Goal: Use online tool/utility: Utilize a website feature to perform a specific function

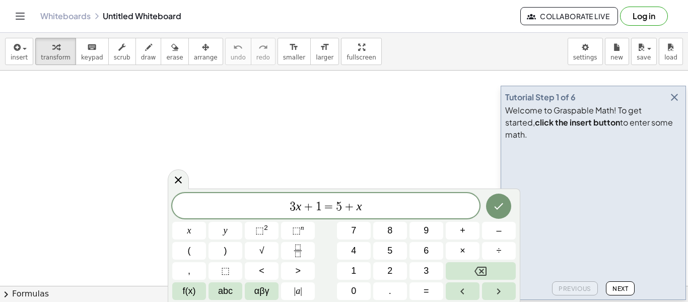
scroll to position [1, 0]
click at [345, 210] on span "+" at bounding box center [349, 206] width 15 height 12
click at [352, 211] on span "+" at bounding box center [349, 206] width 15 height 12
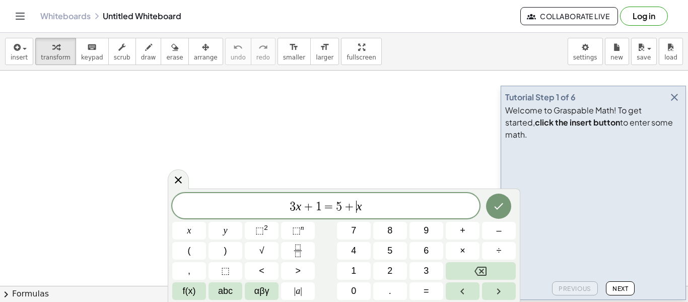
click at [352, 211] on span "+" at bounding box center [349, 206] width 15 height 12
click at [359, 213] on div "3 x + 1 = 5 + ​ x" at bounding box center [325, 205] width 307 height 25
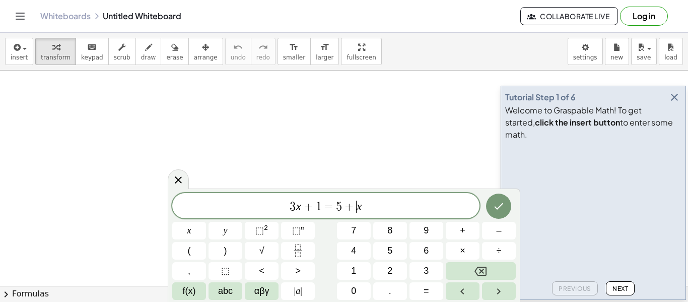
click at [359, 213] on div "3 x + 1 = 5 + ​ x" at bounding box center [325, 205] width 307 height 25
click at [356, 211] on var "x" at bounding box center [359, 205] width 6 height 13
drag, startPoint x: 375, startPoint y: 206, endPoint x: 250, endPoint y: 208, distance: 125.4
click at [250, 208] on span "3 x + 1 = 5 + x" at bounding box center [325, 206] width 307 height 14
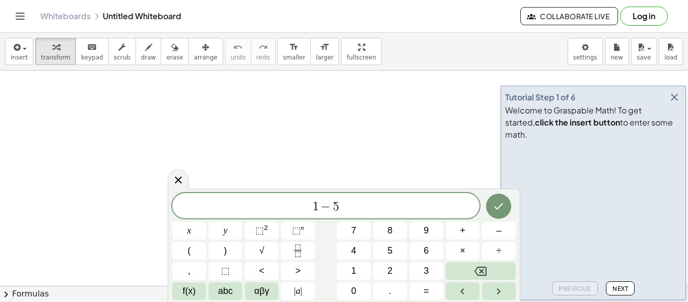
scroll to position [3, 0]
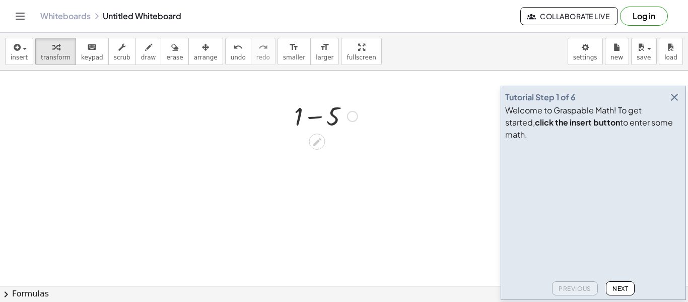
click at [317, 116] on div at bounding box center [325, 115] width 73 height 34
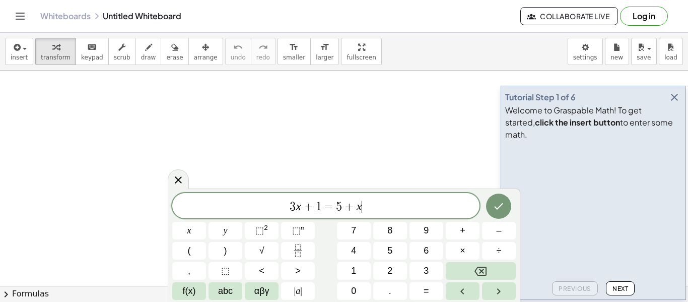
scroll to position [1, 0]
click at [345, 205] on span "+" at bounding box center [349, 206] width 15 height 12
click at [339, 202] on span "5" at bounding box center [339, 206] width 6 height 12
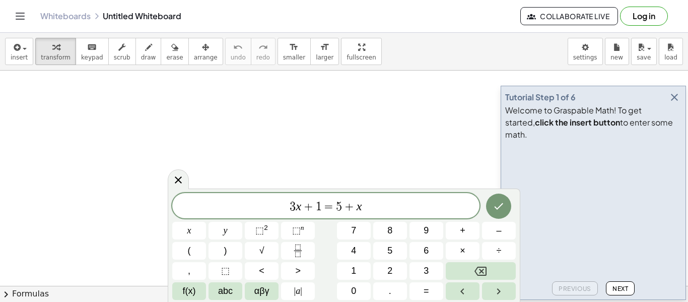
click at [339, 202] on span "5" at bounding box center [339, 206] width 6 height 12
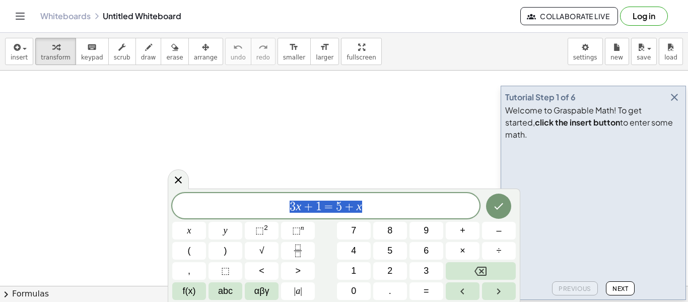
drag, startPoint x: 386, startPoint y: 209, endPoint x: 175, endPoint y: 206, distance: 211.0
click at [175, 206] on span "3 x + 1 = 5 + x" at bounding box center [325, 206] width 307 height 14
click at [676, 103] on icon "button" at bounding box center [674, 97] width 12 height 12
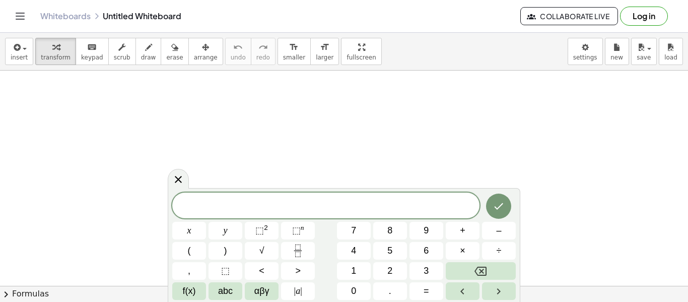
click at [329, 214] on div at bounding box center [325, 205] width 307 height 26
click at [480, 231] on div "5 = ​ x y ⬚ 2 ⬚ n 7 8 9 + – ( ) √ 4 5 6 × ÷ , ⬚ < > 1 2 3 f(x) abc αβγ | a | 0 …" at bounding box center [343, 246] width 343 height 107
click at [487, 233] on button "–" at bounding box center [499, 231] width 34 height 18
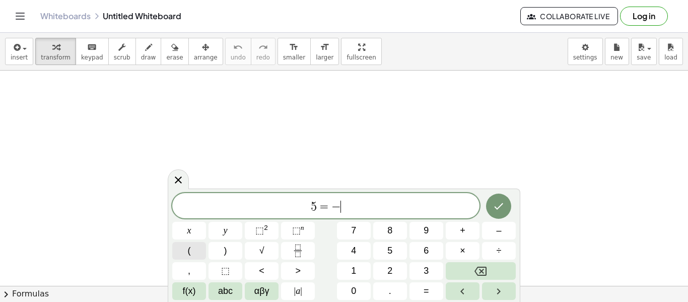
click at [203, 248] on button "(" at bounding box center [189, 251] width 34 height 18
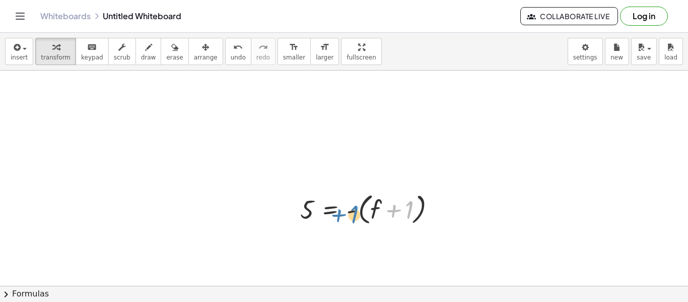
drag, startPoint x: 401, startPoint y: 204, endPoint x: 345, endPoint y: 207, distance: 55.5
click at [345, 207] on div at bounding box center [372, 208] width 154 height 38
drag, startPoint x: 394, startPoint y: 213, endPoint x: 278, endPoint y: 226, distance: 116.4
drag, startPoint x: 350, startPoint y: 214, endPoint x: 293, endPoint y: 212, distance: 56.9
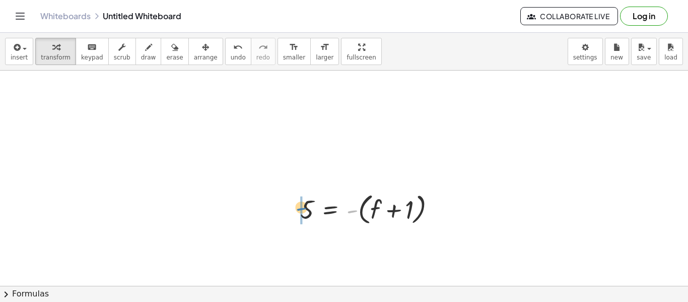
click at [293, 212] on div "- 5 = - ( + f + 1 )" at bounding box center [368, 208] width 167 height 43
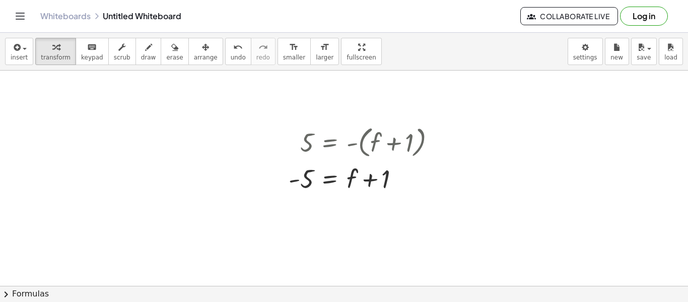
scroll to position [76, 0]
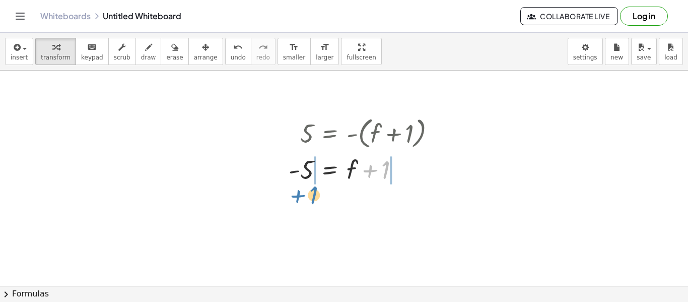
drag, startPoint x: 380, startPoint y: 171, endPoint x: 298, endPoint y: 192, distance: 84.6
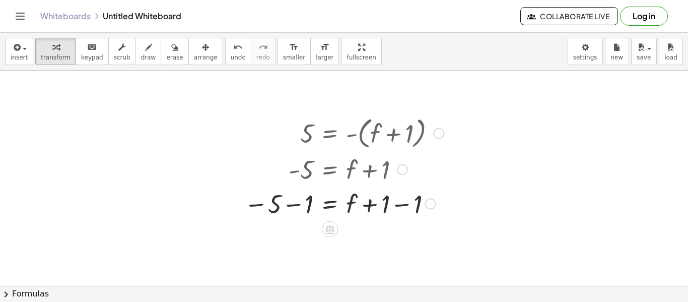
click at [298, 207] on div at bounding box center [343, 203] width 209 height 34
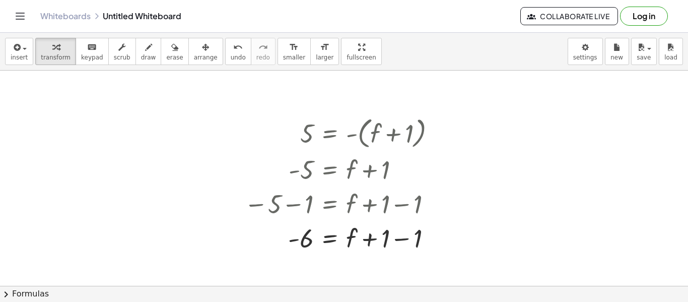
click at [570, 220] on div at bounding box center [344, 241] width 688 height 495
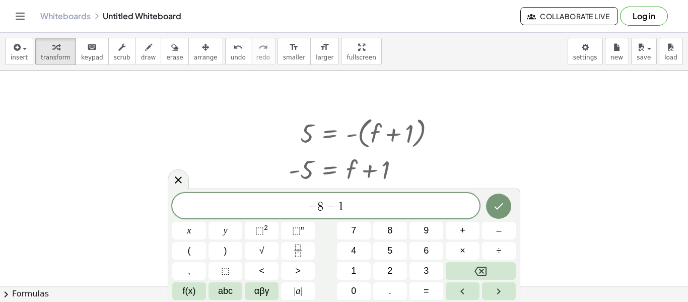
scroll to position [0, 0]
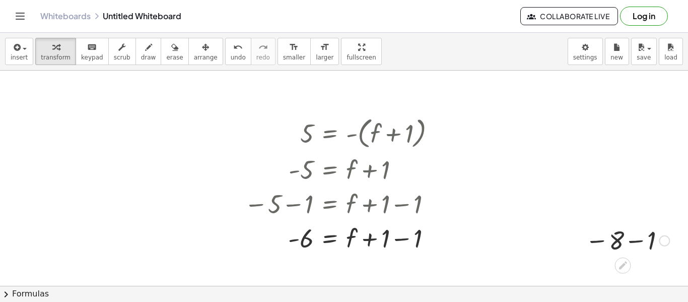
click at [633, 244] on div at bounding box center [627, 239] width 94 height 33
click at [645, 238] on div at bounding box center [644, 240] width 11 height 11
drag, startPoint x: 645, startPoint y: 238, endPoint x: 653, endPoint y: 264, distance: 27.4
click at [653, 264] on div "5 = - ( + f + 1 ) - 5 = + f + 1 − 5 − 1 = + f + 1 − 1 = + f - + 1 − 1 6 − 8 − 1…" at bounding box center [344, 241] width 688 height 495
click at [231, 51] on div "undo" at bounding box center [238, 47] width 15 height 12
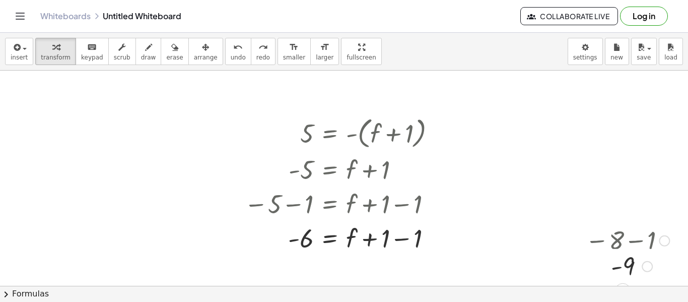
drag, startPoint x: 646, startPoint y: 238, endPoint x: 652, endPoint y: 284, distance: 46.3
click at [623, 266] on div "- 9 Transform line Copy line as LaTeX Copy derivation as LaTeX Expand new lines…" at bounding box center [623, 266] width 0 height 0
click at [535, 167] on div at bounding box center [344, 241] width 688 height 495
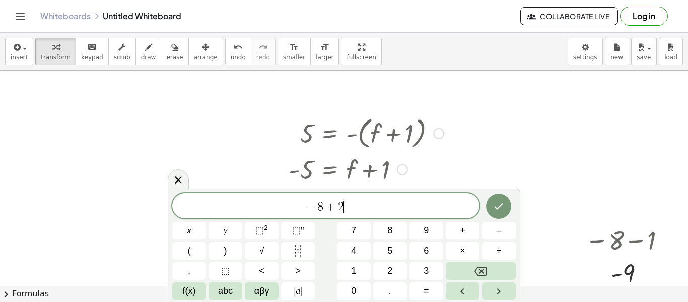
scroll to position [11, 0]
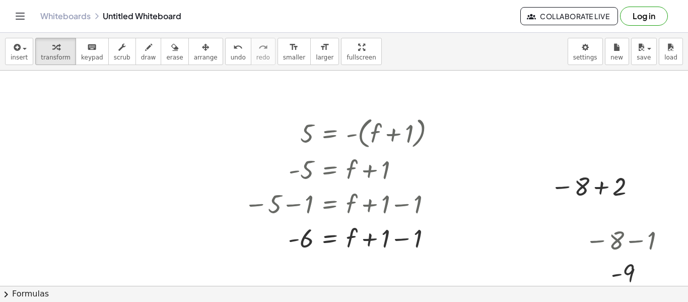
click at [510, 68] on div "insert select one: Math Expression Function Text Youtube Video Graphing Geometr…" at bounding box center [344, 52] width 688 height 38
click at [525, 110] on div at bounding box center [344, 241] width 688 height 495
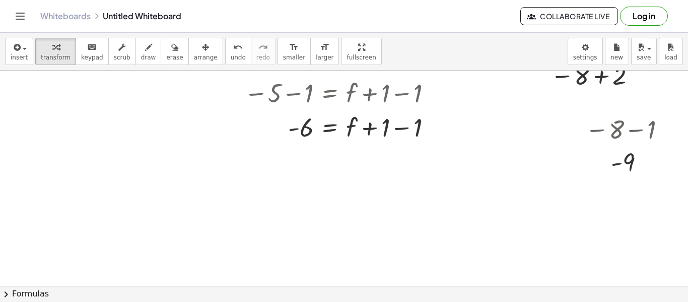
scroll to position [191, 0]
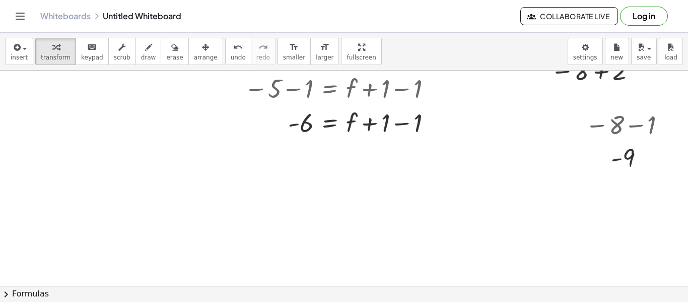
click at [252, 191] on div at bounding box center [344, 126] width 688 height 495
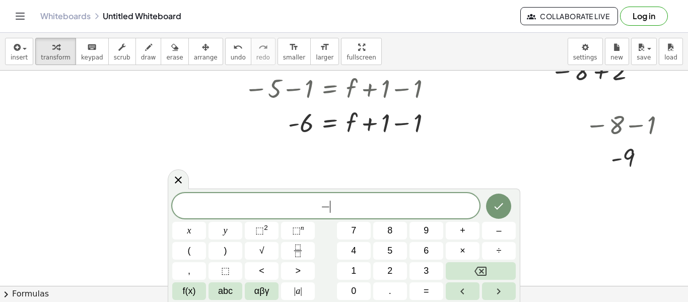
scroll to position [12, 0]
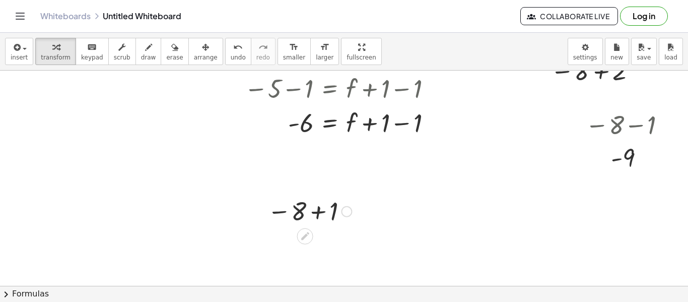
click at [327, 208] on div at bounding box center [309, 210] width 94 height 33
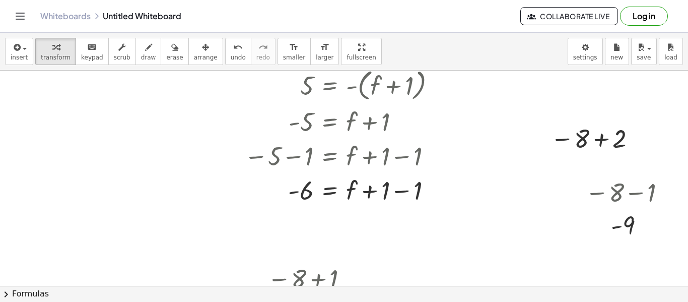
scroll to position [128, 0]
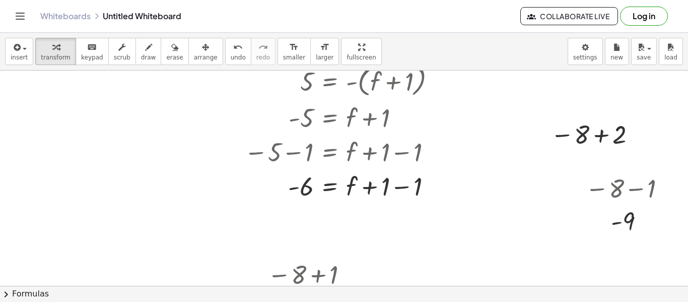
click at [170, 250] on div at bounding box center [344, 190] width 688 height 495
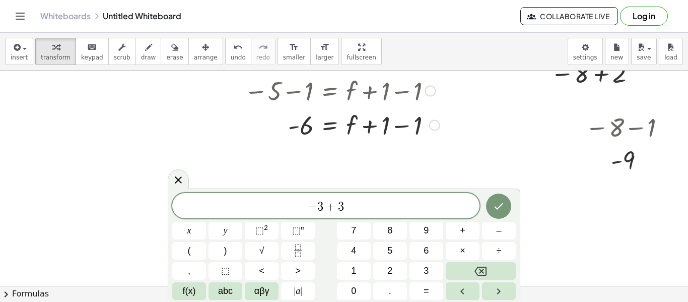
scroll to position [177, 0]
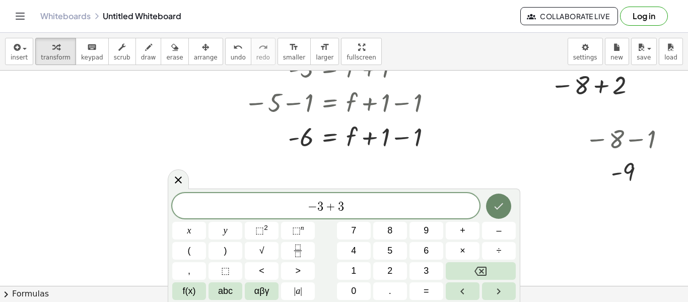
click at [496, 207] on icon "Done" at bounding box center [498, 206] width 12 height 12
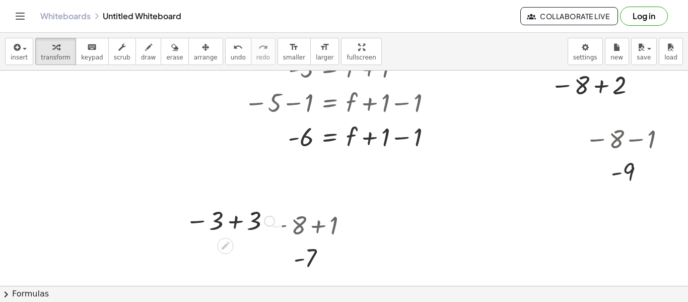
click at [242, 224] on div at bounding box center [229, 219] width 99 height 33
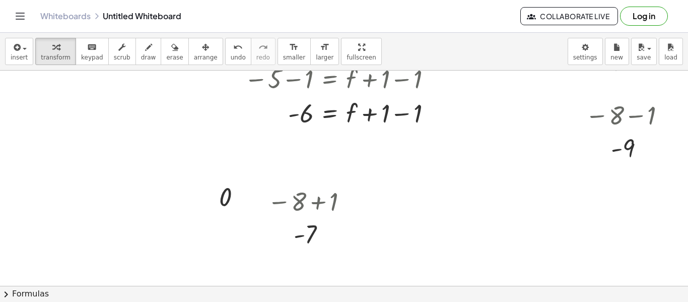
scroll to position [203, 0]
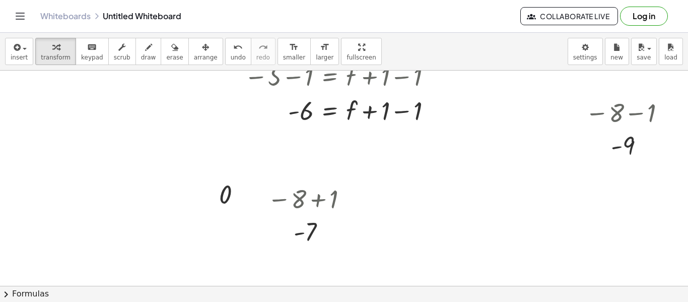
click at [463, 197] on div at bounding box center [344, 114] width 688 height 495
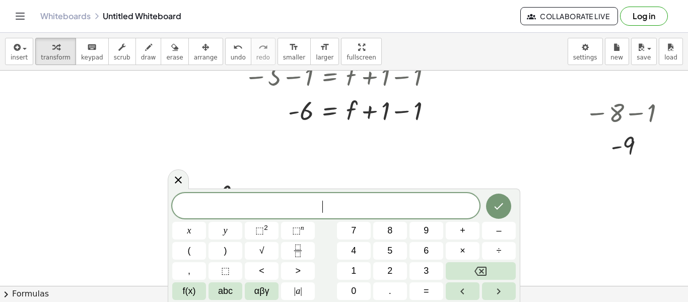
click at [463, 197] on div "​" at bounding box center [325, 205] width 307 height 25
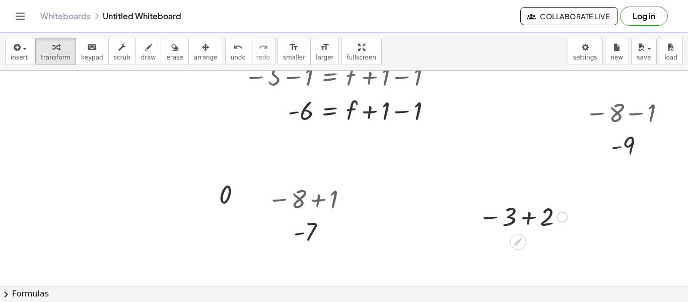
click at [520, 219] on div at bounding box center [522, 215] width 99 height 33
